Goal: Task Accomplishment & Management: Manage account settings

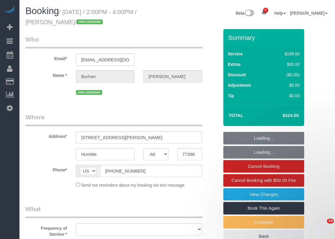
select select "[GEOGRAPHIC_DATA]"
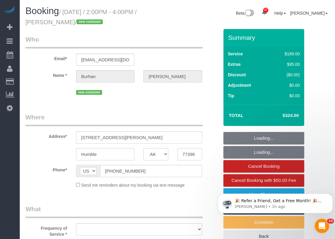
select select "object:2057"
select select "3"
select select "spot22"
select select "object:2135"
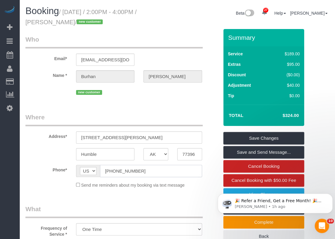
click at [132, 172] on input "[PHONE_NUMBER]" at bounding box center [151, 171] width 102 height 12
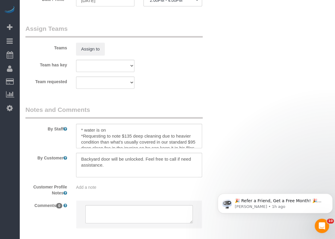
scroll to position [12, 0]
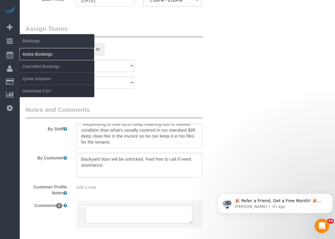
click at [31, 52] on link "Active Bookings" at bounding box center [56, 54] width 75 height 12
